Goal: Obtain resource: Obtain resource

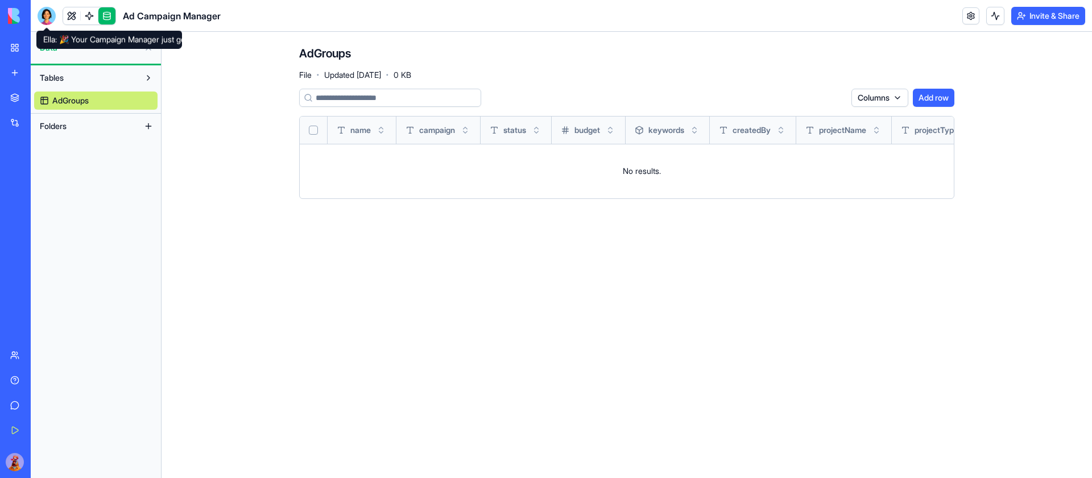
click at [48, 14] on div at bounding box center [47, 16] width 18 height 18
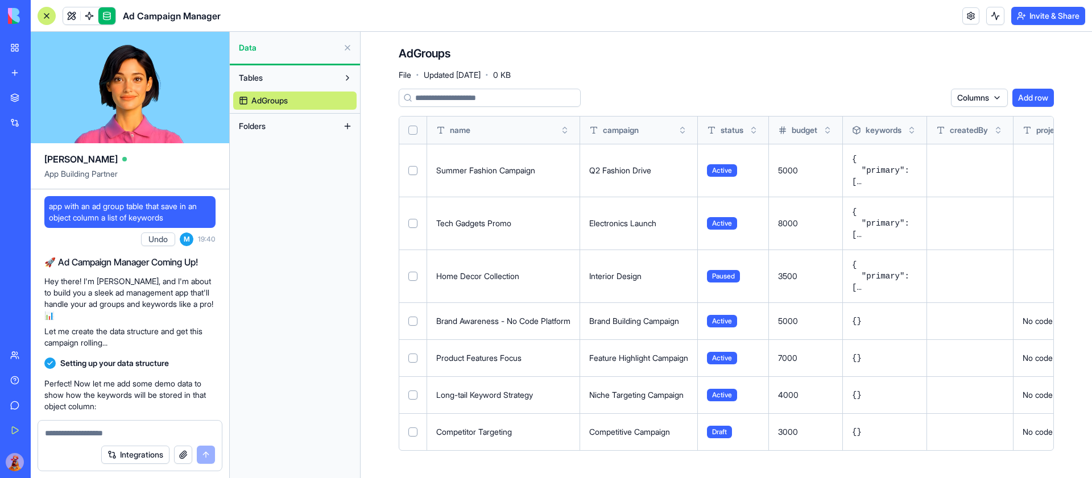
click at [115, 210] on span "app with an ad group table that save in an object column a list of keywords" at bounding box center [130, 212] width 162 height 23
copy span "app with an ad group table that save in an object column a list of keywords"
